Goal: Information Seeking & Learning: Learn about a topic

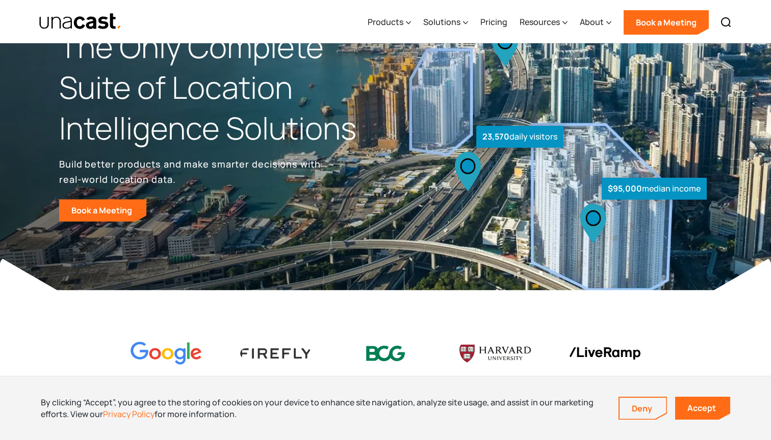
scroll to position [59, 0]
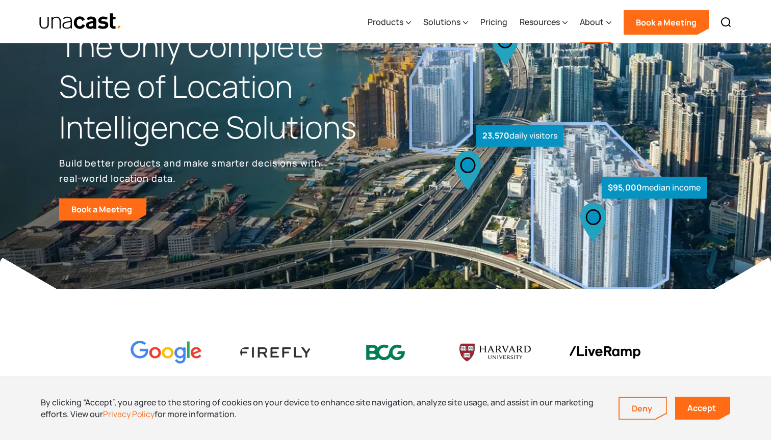
click at [594, 23] on div "About" at bounding box center [592, 22] width 24 height 12
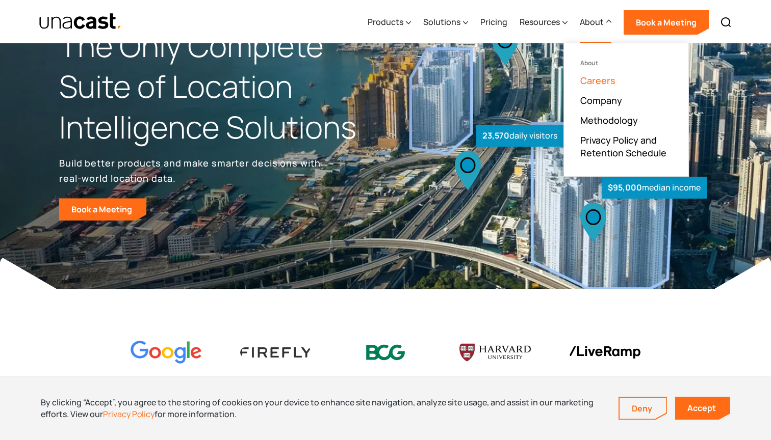
click at [596, 81] on link "Careers" at bounding box center [597, 80] width 35 height 12
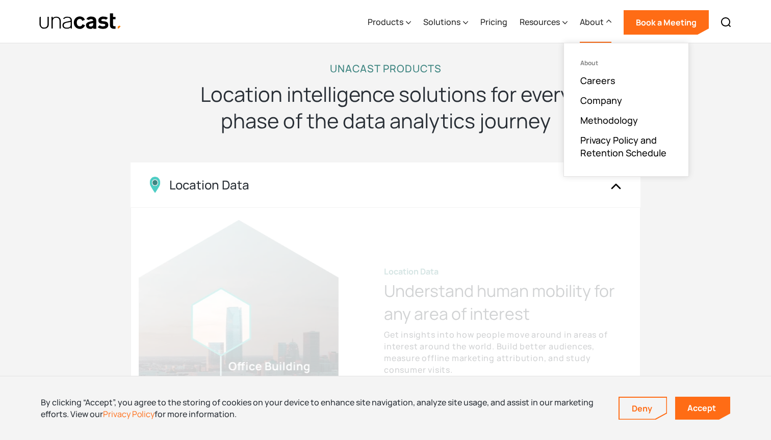
scroll to position [973, 0]
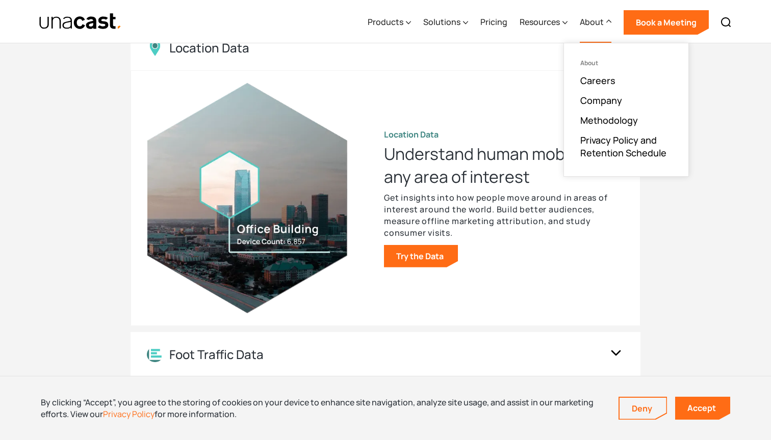
click at [764, 178] on div "UNACAST PRODUCTS Location intelligence solutions for every phase of the data an…" at bounding box center [385, 227] width 771 height 688
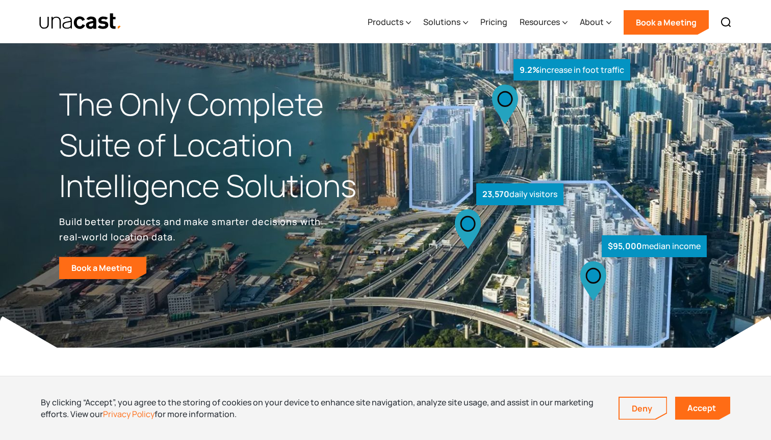
scroll to position [0, 0]
click at [73, 21] on img "home" at bounding box center [80, 22] width 83 height 18
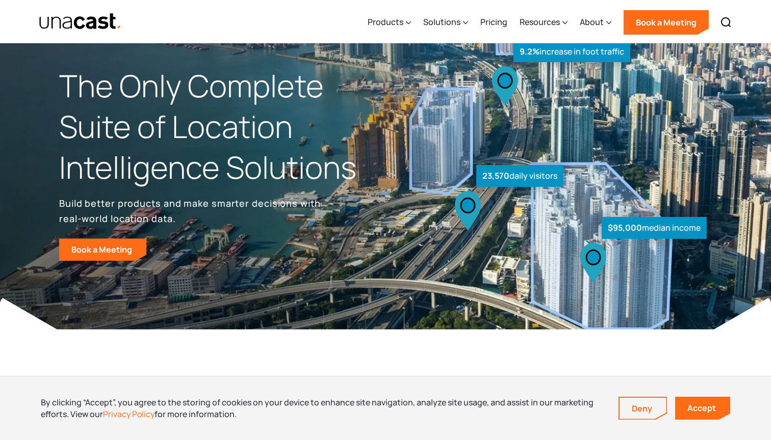
scroll to position [21, 0]
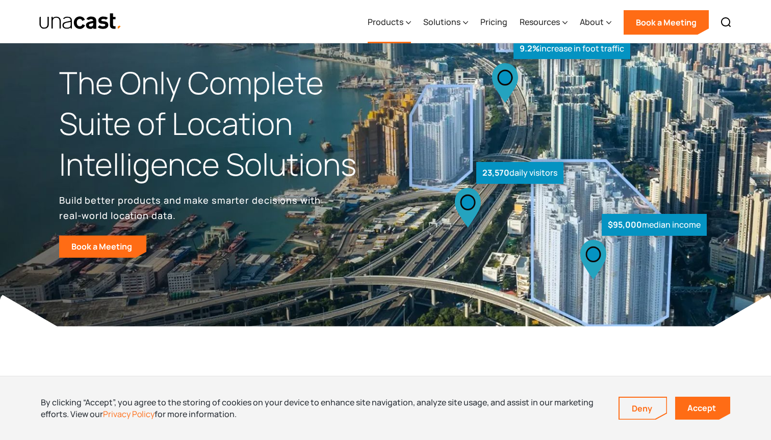
click at [387, 21] on div "Products" at bounding box center [386, 22] width 36 height 12
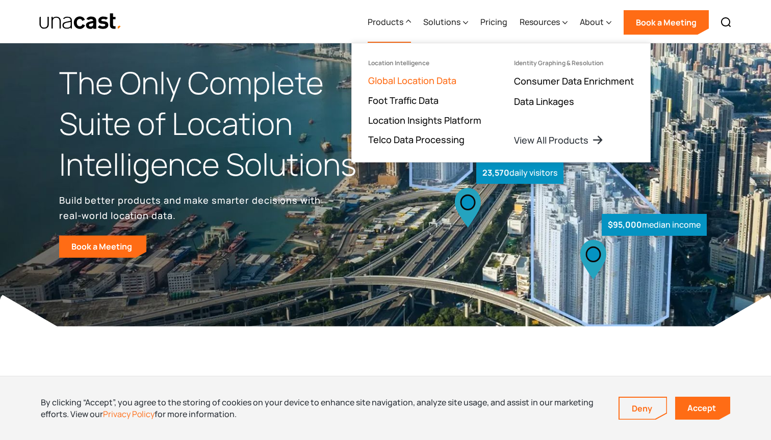
click at [410, 83] on link "Global Location Data" at bounding box center [412, 80] width 88 height 12
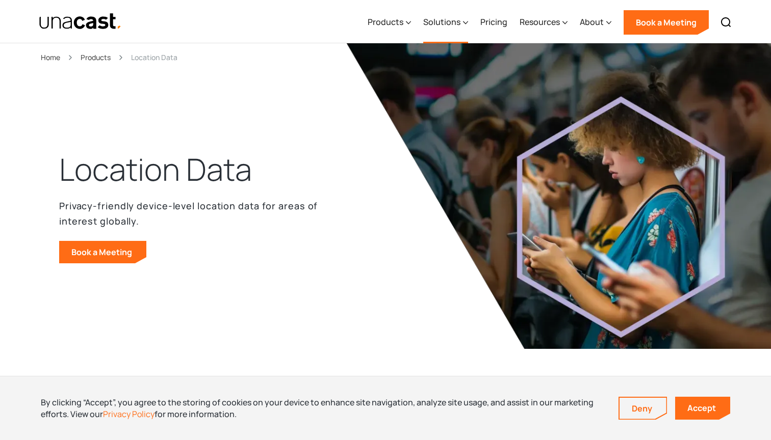
click at [445, 25] on div "Solutions" at bounding box center [441, 22] width 37 height 12
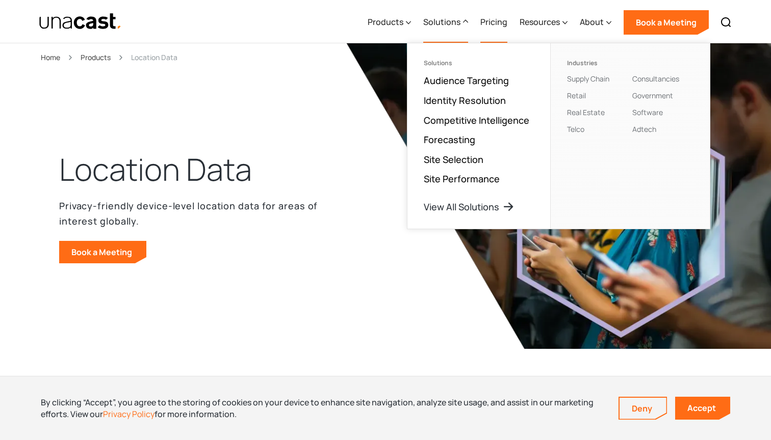
click at [497, 26] on link "Pricing" at bounding box center [493, 23] width 27 height 42
